Goal: Transaction & Acquisition: Purchase product/service

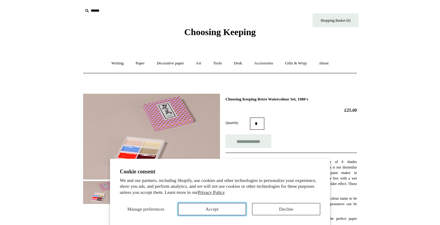
click at [230, 204] on button "Accept" at bounding box center [212, 209] width 68 height 12
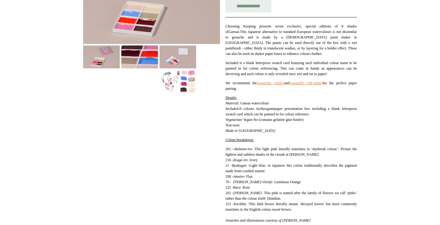
scroll to position [132, 0]
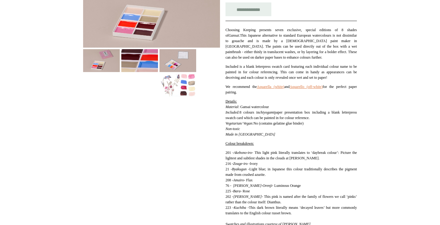
click at [172, 85] on img at bounding box center [177, 85] width 37 height 23
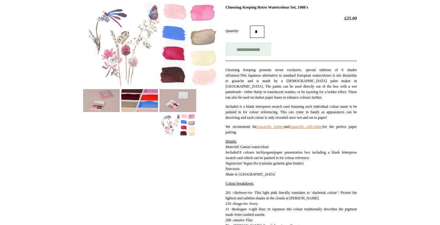
scroll to position [88, 0]
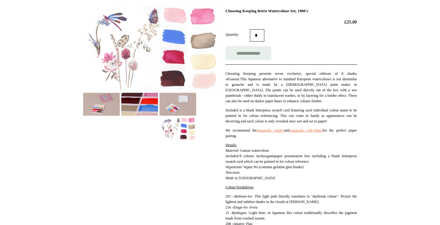
click at [136, 45] on img at bounding box center [151, 48] width 137 height 86
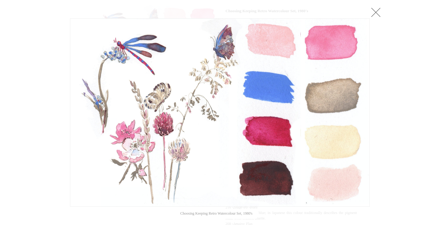
click at [21, 45] on div at bounding box center [220, 192] width 440 height 561
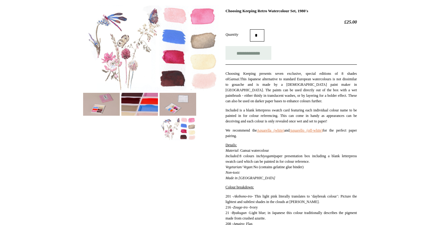
click at [122, 102] on img at bounding box center [139, 104] width 37 height 23
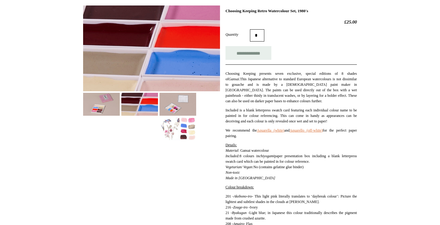
click at [106, 102] on img at bounding box center [101, 104] width 37 height 23
